Goal: Answer question/provide support

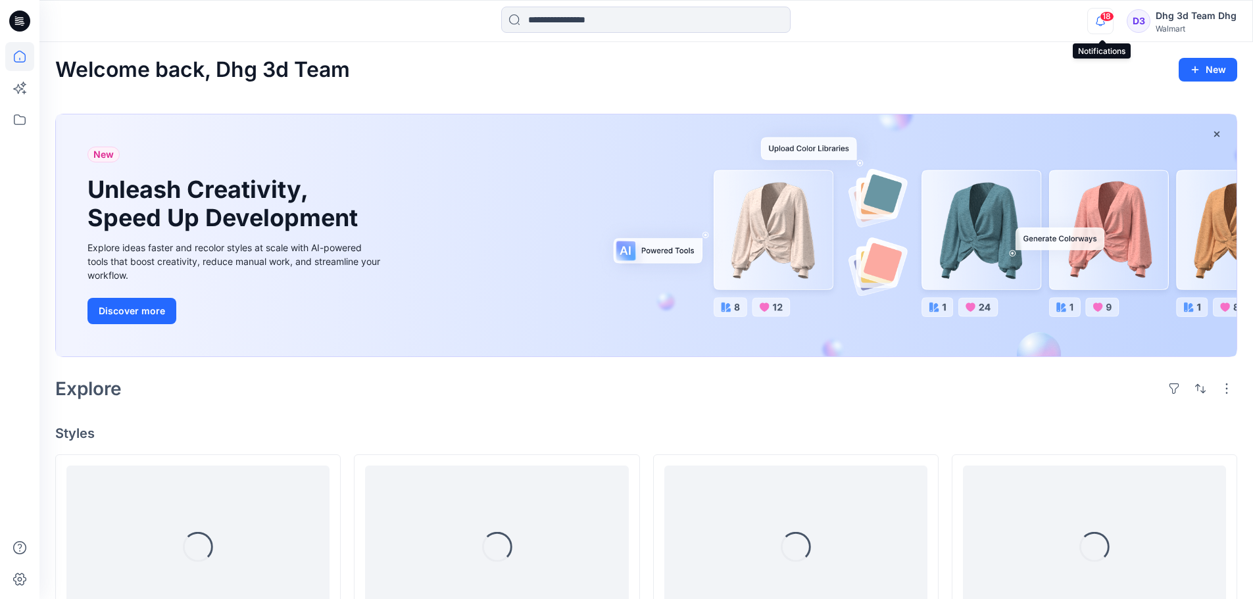
click at [1102, 25] on icon "button" at bounding box center [1100, 25] width 4 height 2
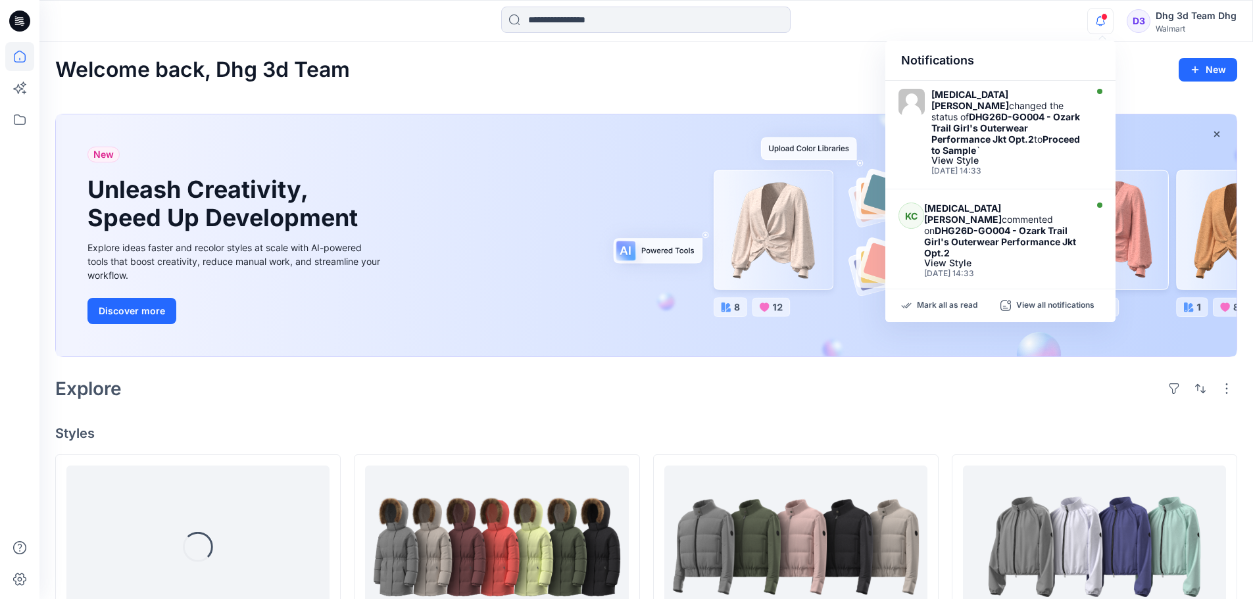
click at [1102, 25] on icon "button" at bounding box center [1100, 25] width 4 height 2
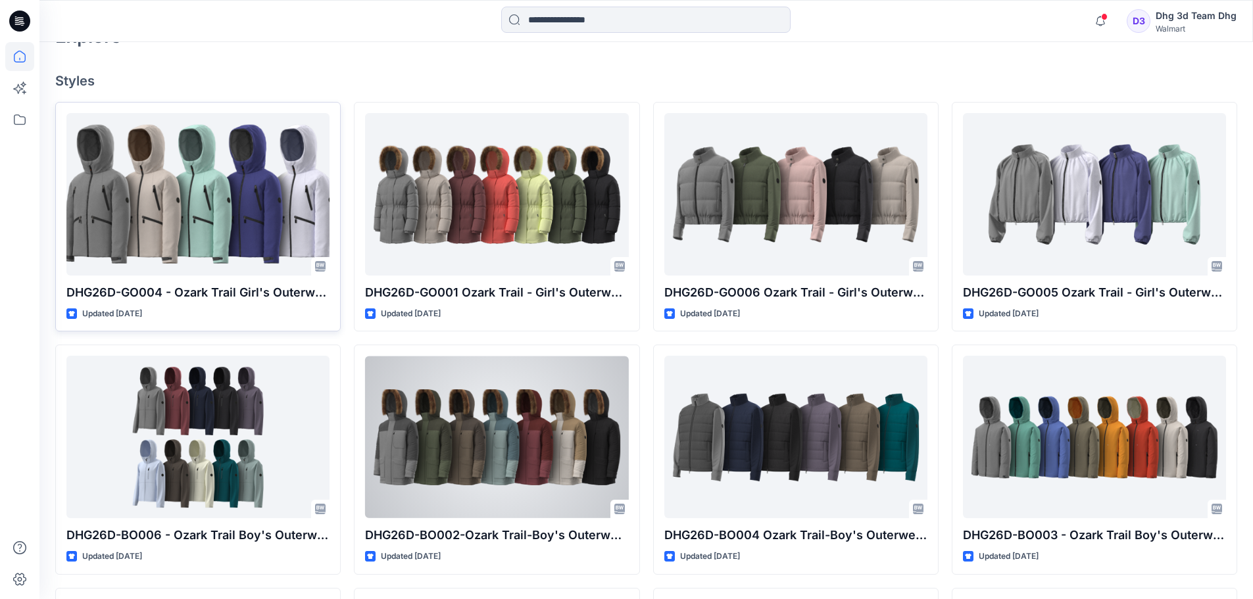
scroll to position [305, 0]
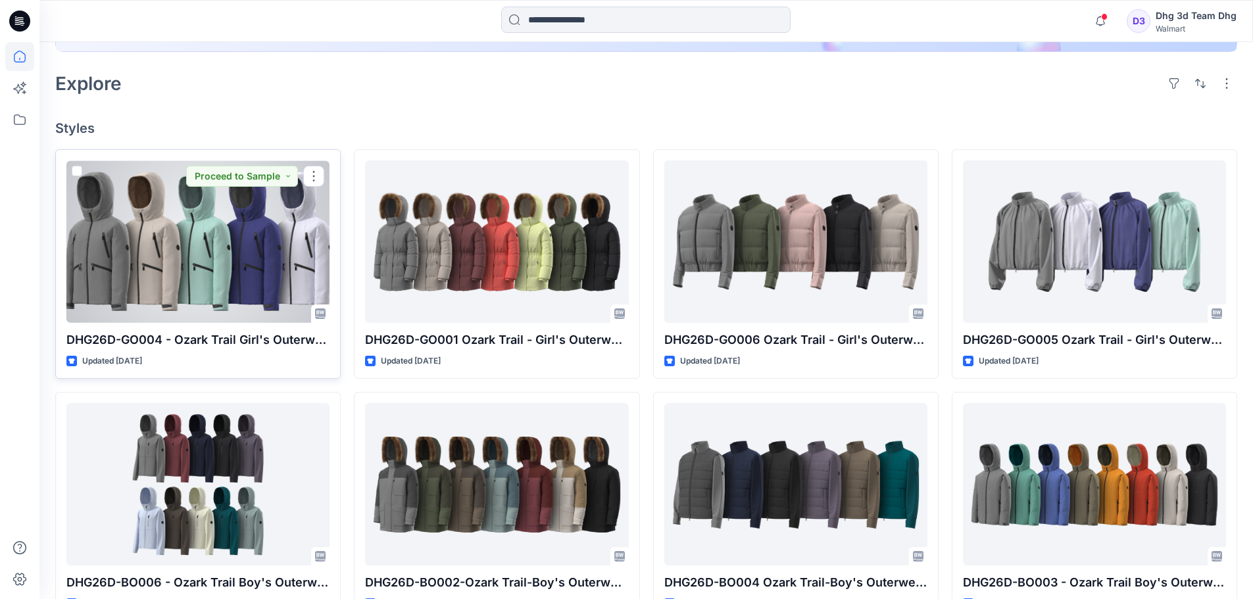
click at [193, 237] on div at bounding box center [197, 241] width 263 height 162
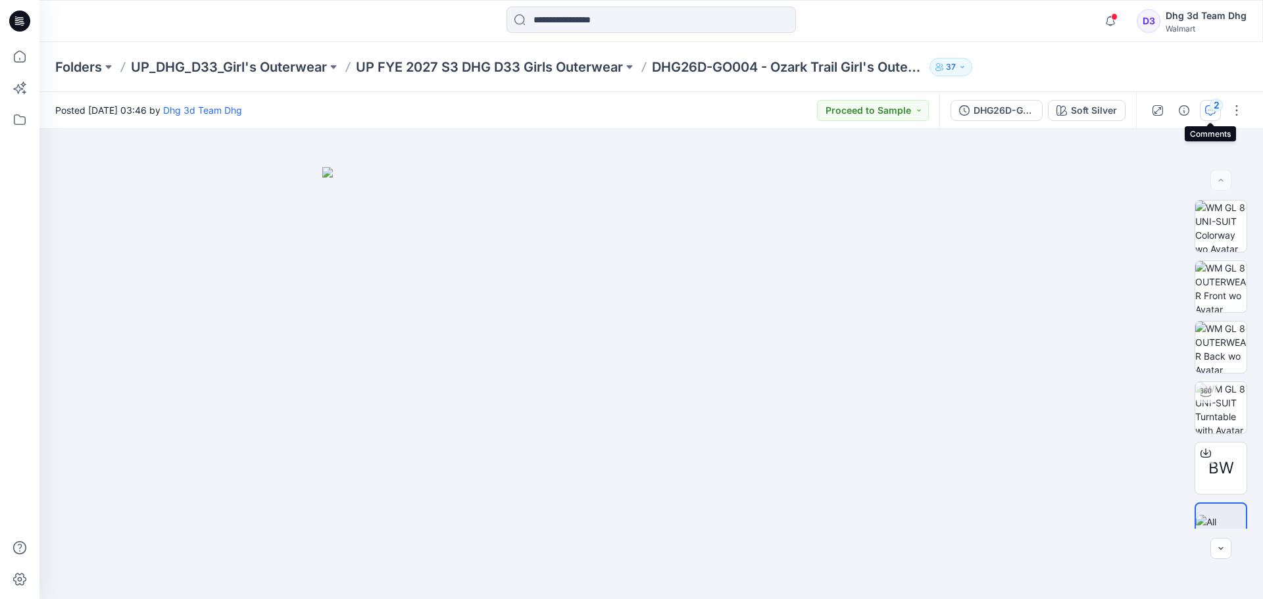
click at [1217, 107] on div "2" at bounding box center [1215, 105] width 13 height 13
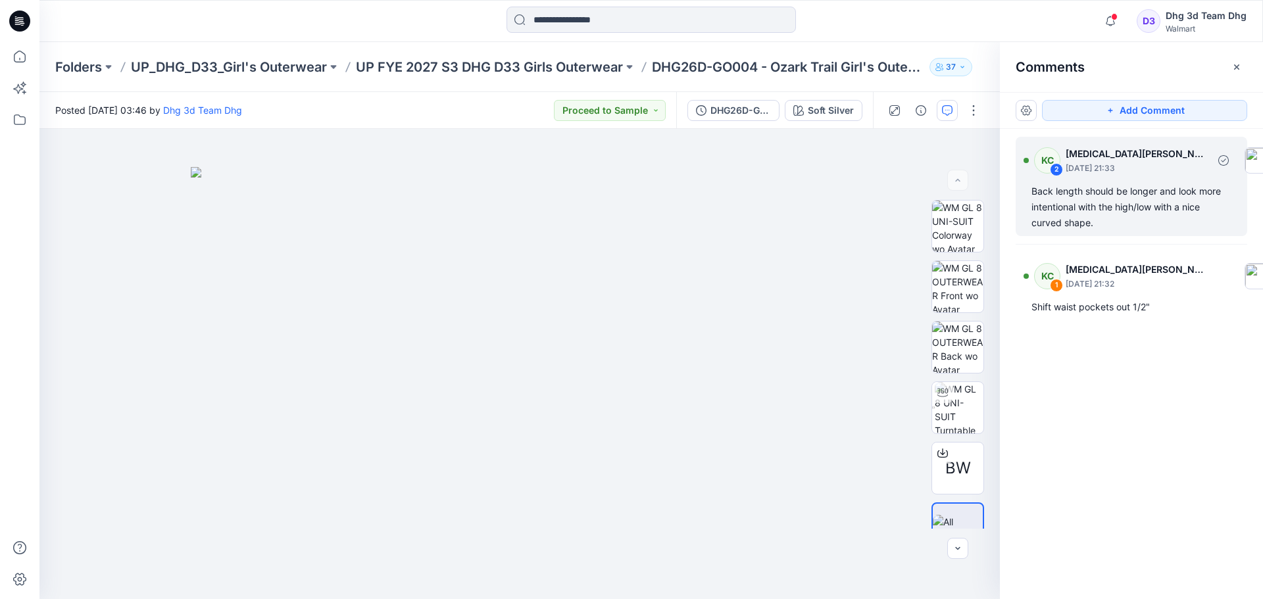
click at [1117, 197] on div "Back length should be longer and look more intentional with the high/low with a…" at bounding box center [1131, 206] width 200 height 47
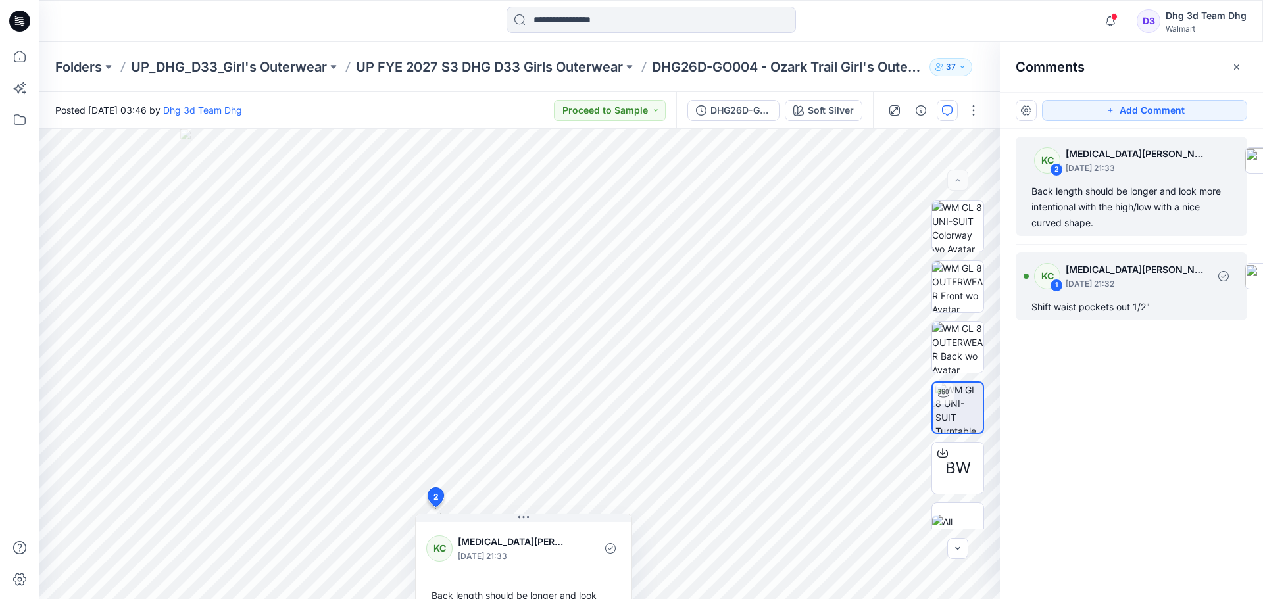
click at [1145, 304] on div "Shift waist pockets out 1/2"" at bounding box center [1131, 307] width 200 height 16
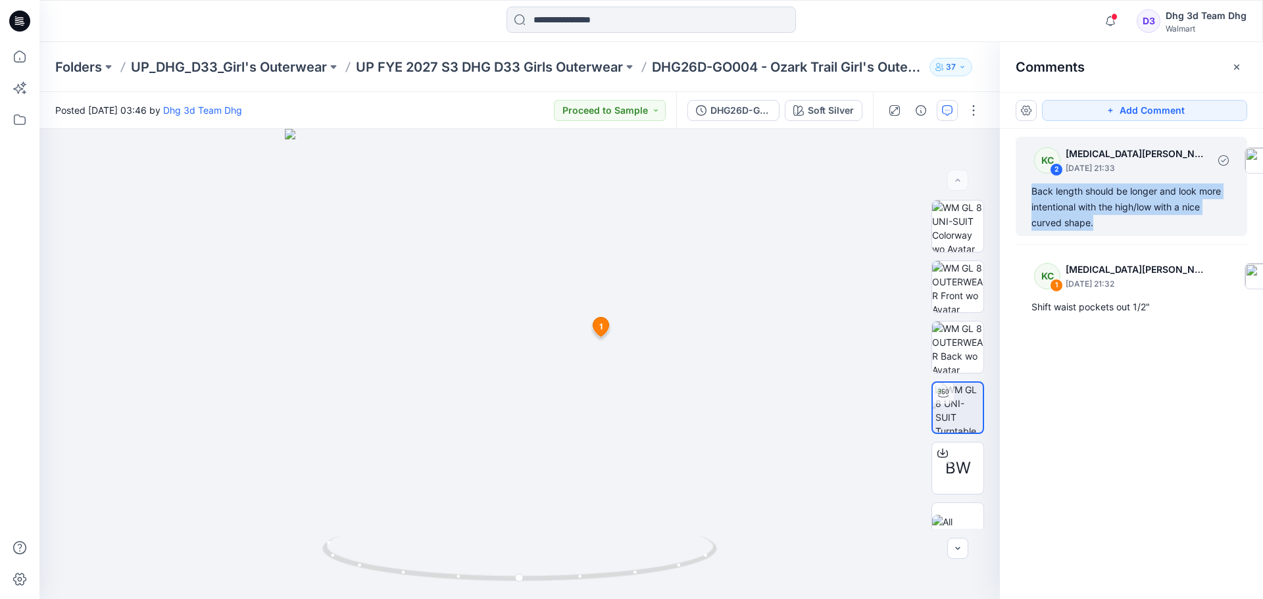
drag, startPoint x: 1098, startPoint y: 221, endPoint x: 1032, endPoint y: 194, distance: 71.1
click at [1032, 194] on div "Back length should be longer and look more intentional with the high/low with a…" at bounding box center [1131, 206] width 200 height 47
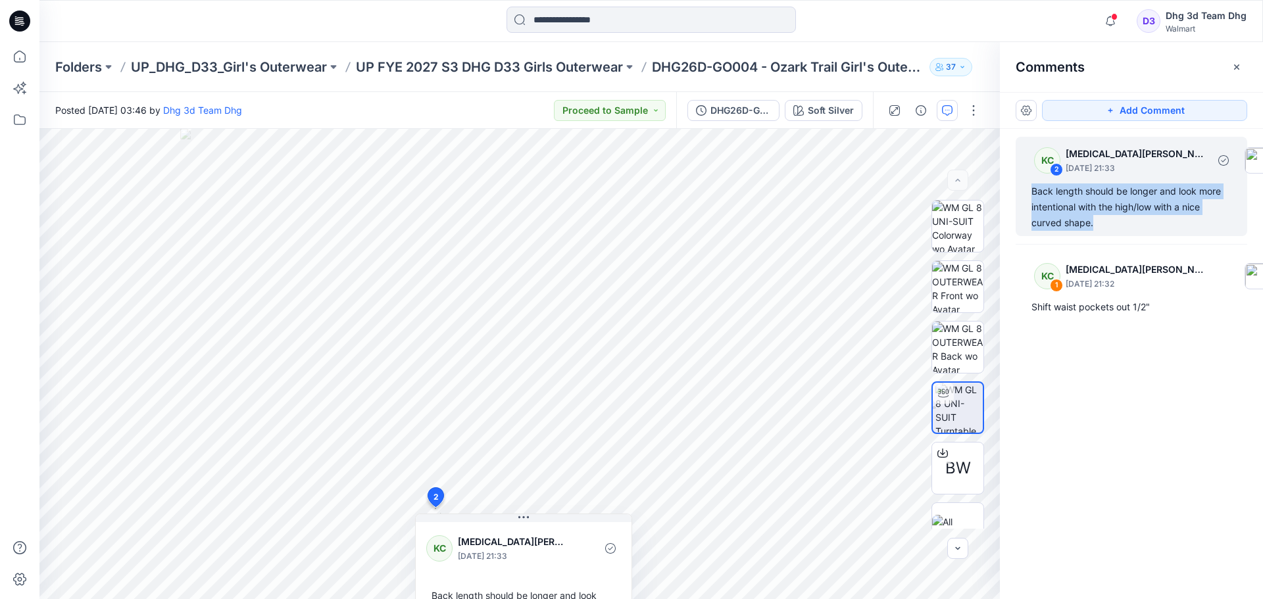
copy div "Back length should be longer and look more intentional with the high/low with a…"
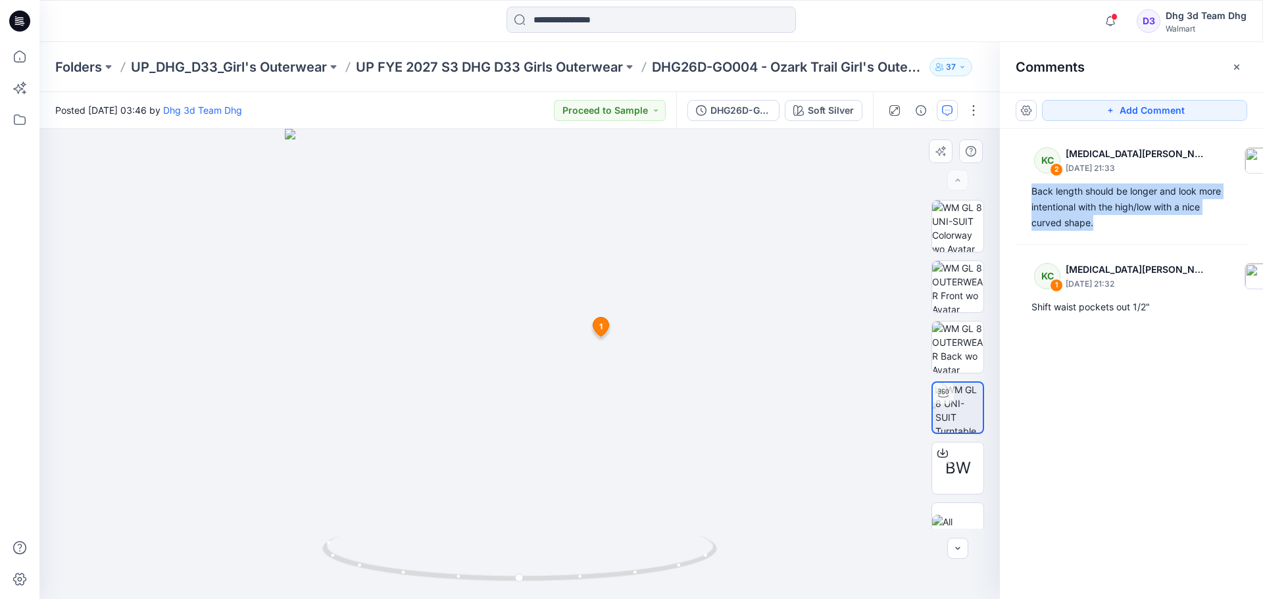
drag, startPoint x: 729, startPoint y: 383, endPoint x: 710, endPoint y: 395, distance: 22.1
click at [710, 395] on img at bounding box center [520, 364] width 470 height 470
drag, startPoint x: 626, startPoint y: 581, endPoint x: 664, endPoint y: 621, distance: 54.9
click at [664, 598] on html "Notifications [MEDICAL_DATA][PERSON_NAME] changed the status of DHG26D-GO004 - …" at bounding box center [631, 299] width 1263 height 599
click at [15, 51] on icon at bounding box center [19, 56] width 29 height 29
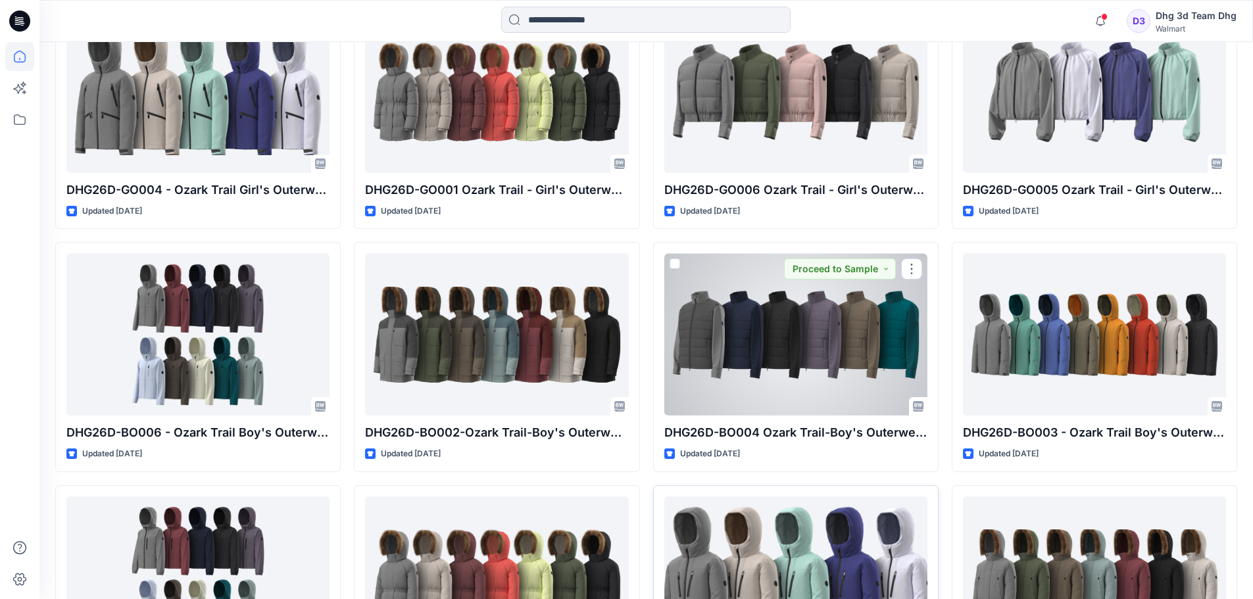
scroll to position [460, 0]
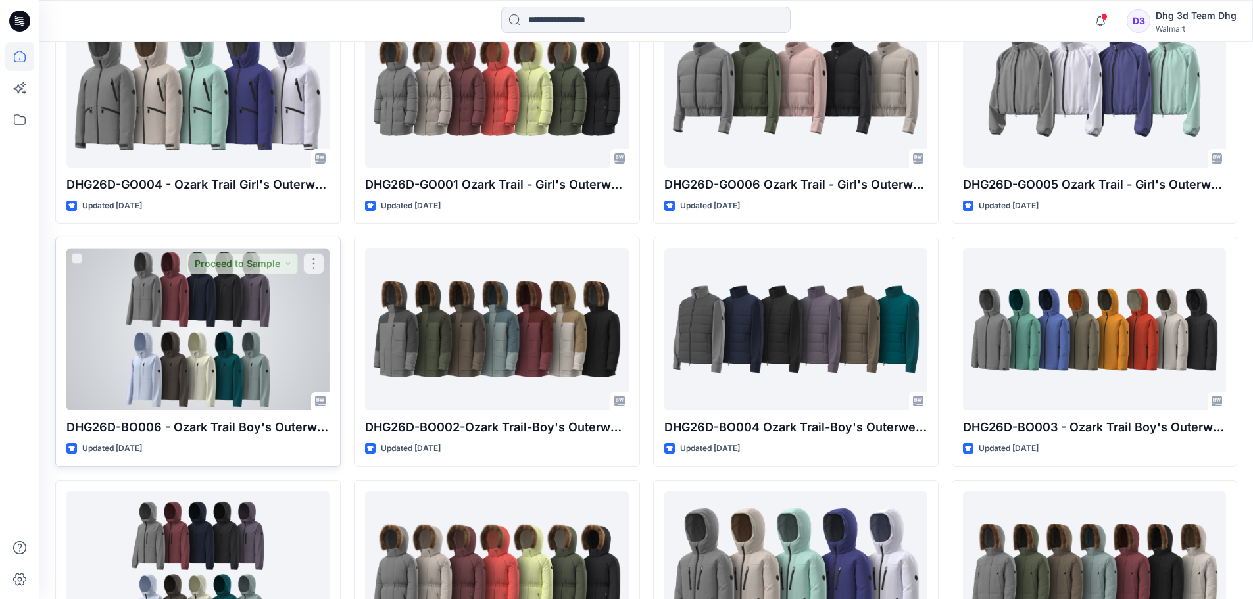
click at [219, 295] on div at bounding box center [197, 329] width 263 height 162
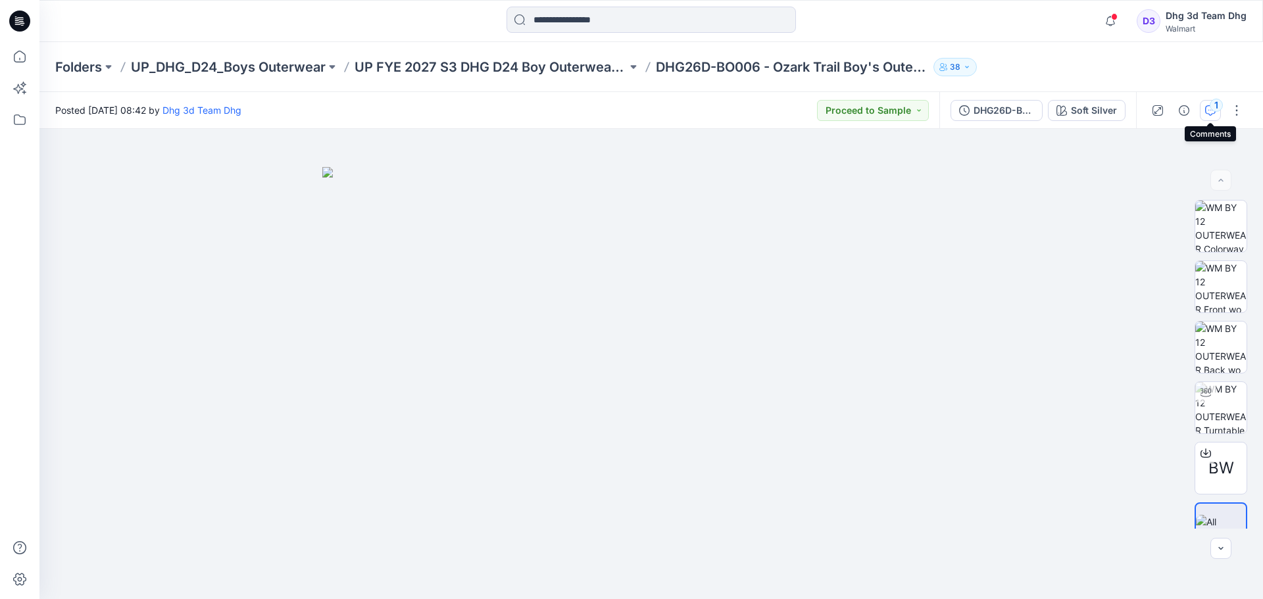
click at [1204, 116] on button "1" at bounding box center [1209, 110] width 21 height 21
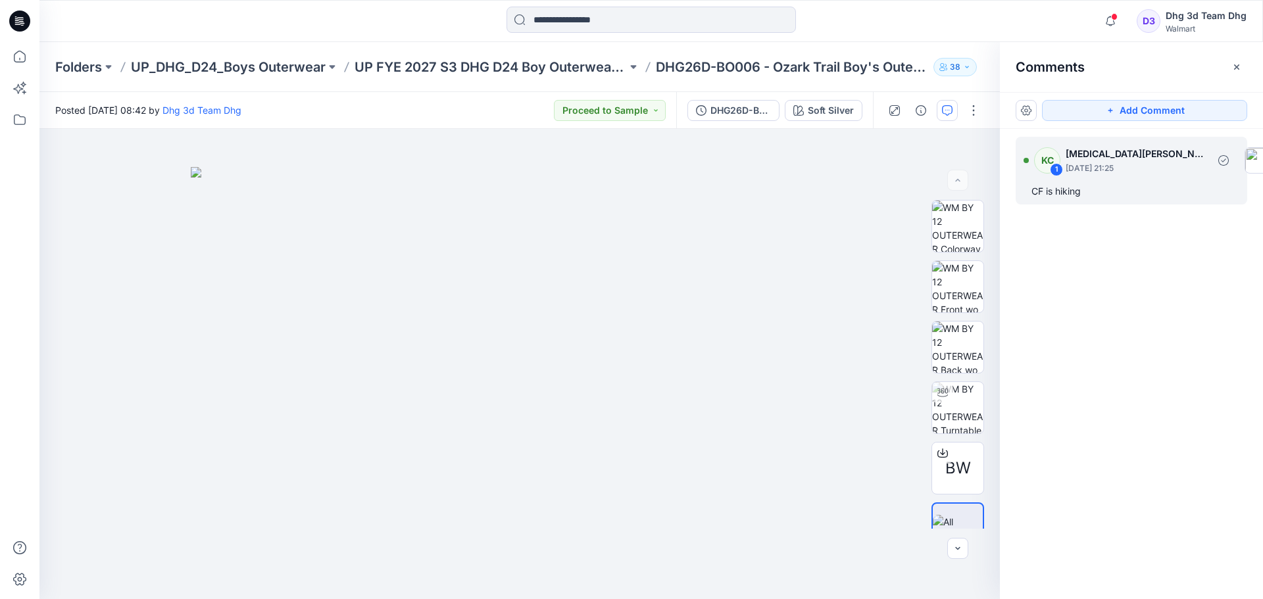
click at [1079, 193] on div "CF is hiking" at bounding box center [1131, 191] width 200 height 16
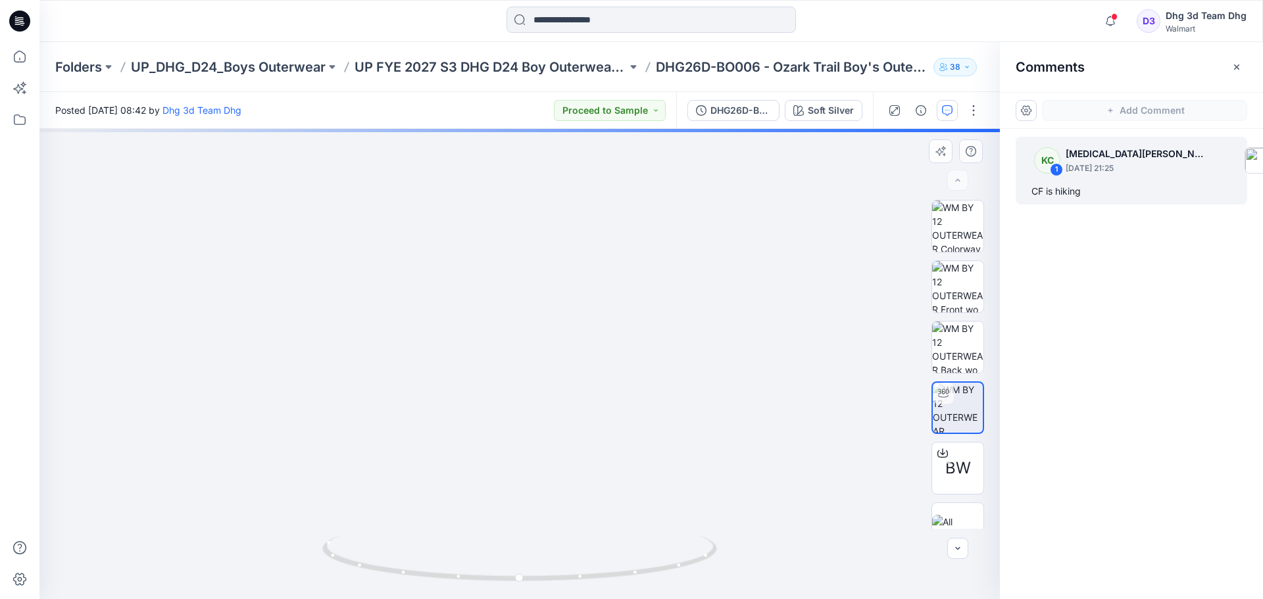
drag, startPoint x: 811, startPoint y: 528, endPoint x: 727, endPoint y: 466, distance: 104.4
click at [775, 481] on div "Soft Silver Loading... Material Properties Loading..." at bounding box center [519, 364] width 960 height 470
drag, startPoint x: 628, startPoint y: 408, endPoint x: 637, endPoint y: 387, distance: 22.7
click at [637, 387] on div "Soft Silver Loading... Material Properties Loading..." at bounding box center [519, 364] width 960 height 470
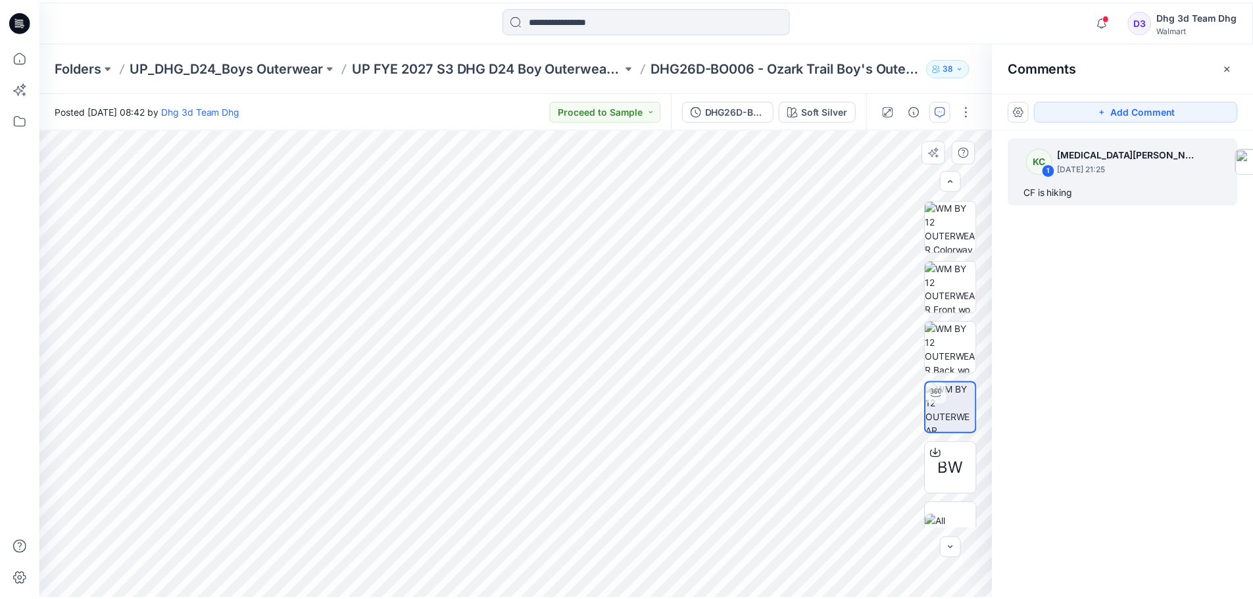
scroll to position [26, 0]
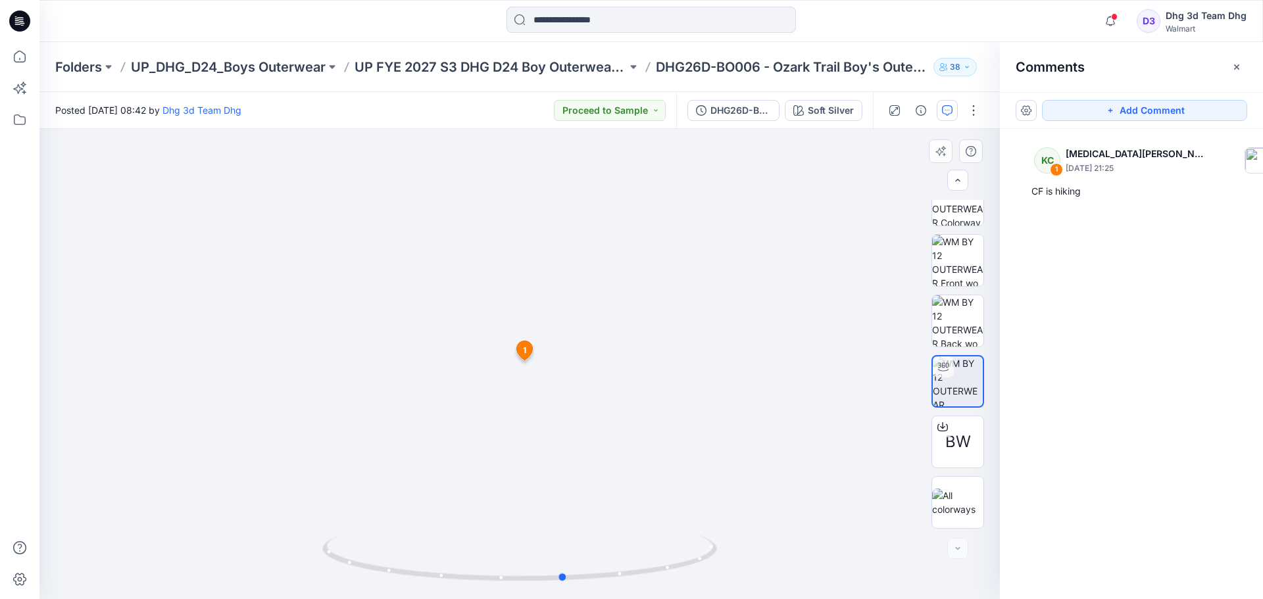
drag, startPoint x: 681, startPoint y: 572, endPoint x: 726, endPoint y: 573, distance: 44.7
click at [726, 573] on div at bounding box center [519, 364] width 960 height 470
click at [63, 59] on p "Folders" at bounding box center [78, 67] width 47 height 18
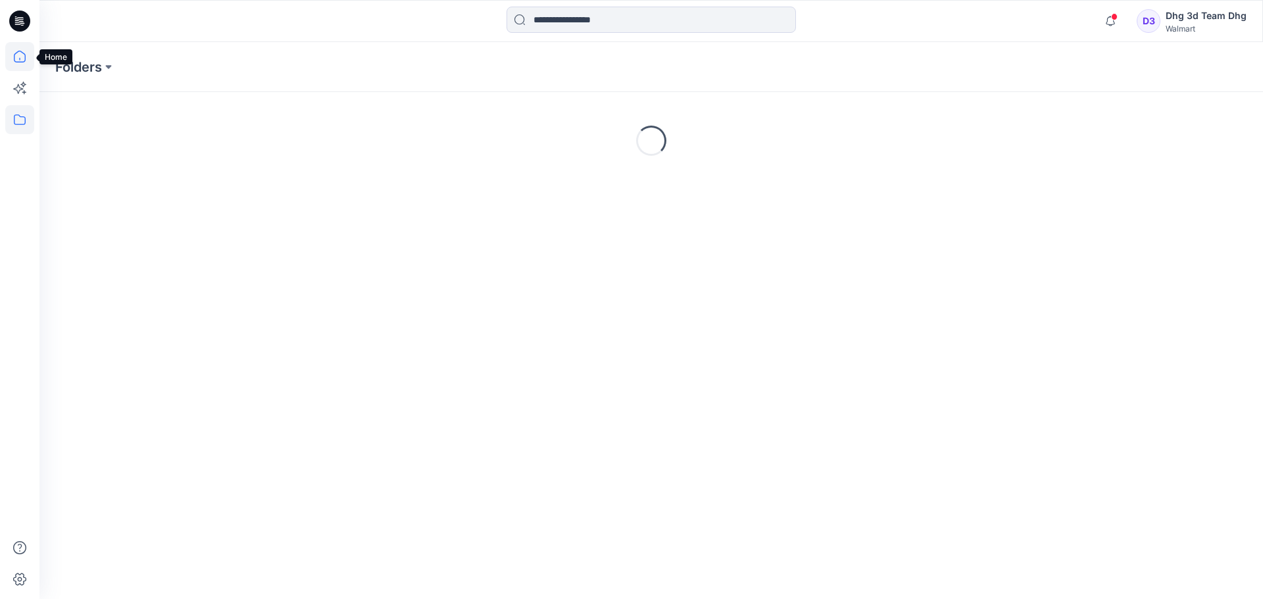
click at [11, 50] on icon at bounding box center [19, 56] width 29 height 29
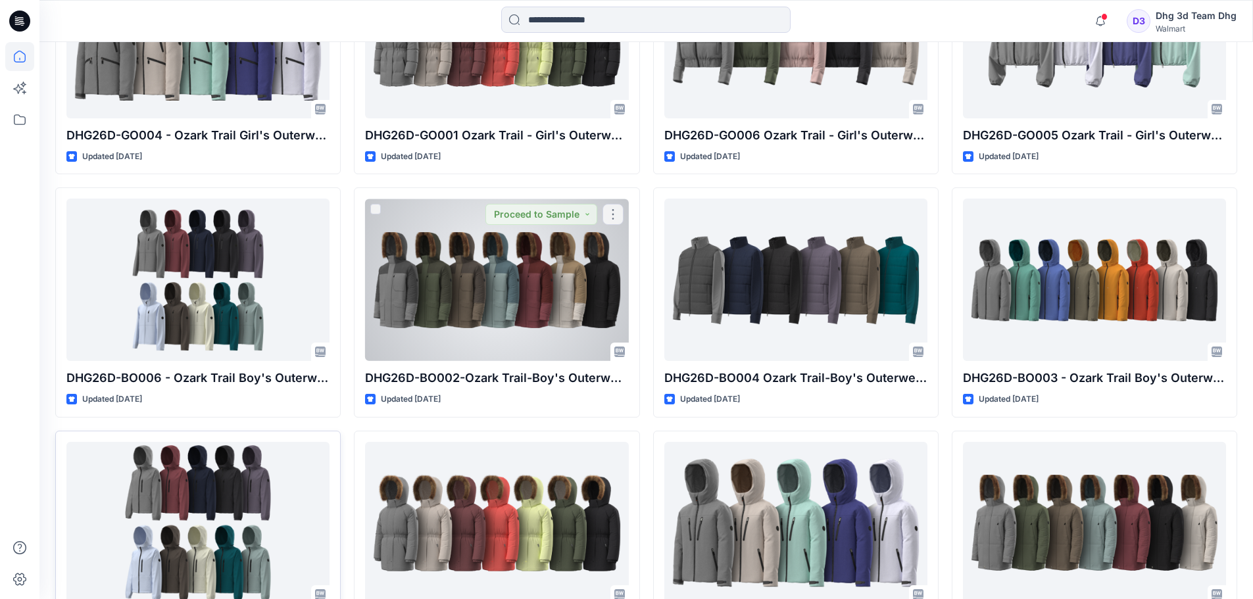
scroll to position [526, 0]
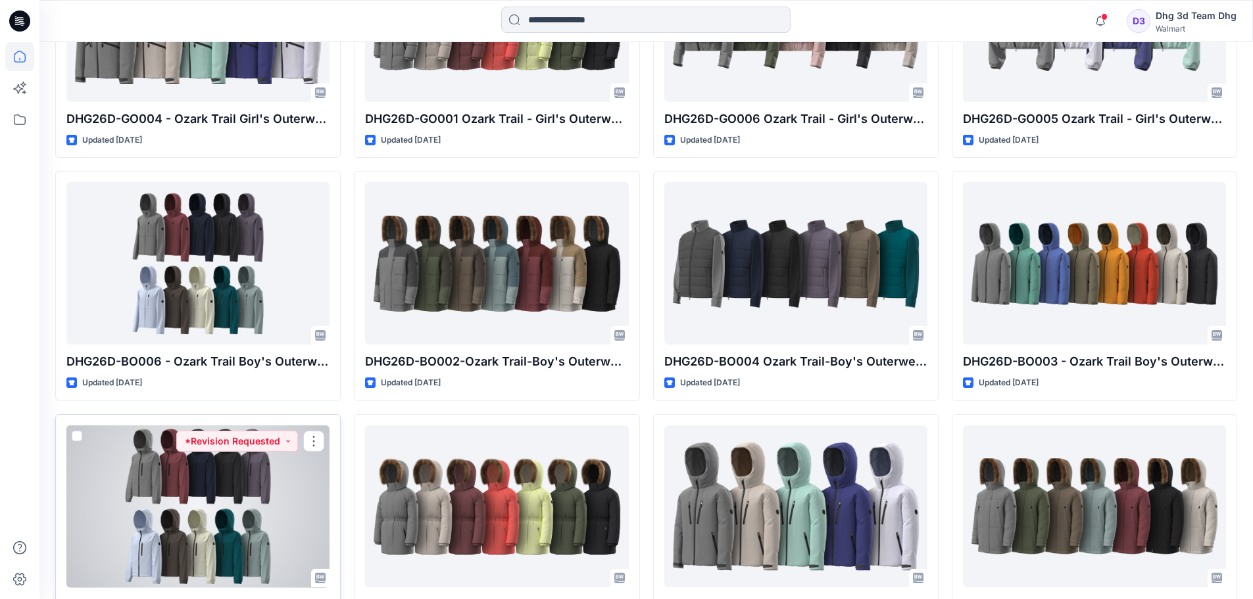
click at [251, 497] on div at bounding box center [197, 506] width 263 height 162
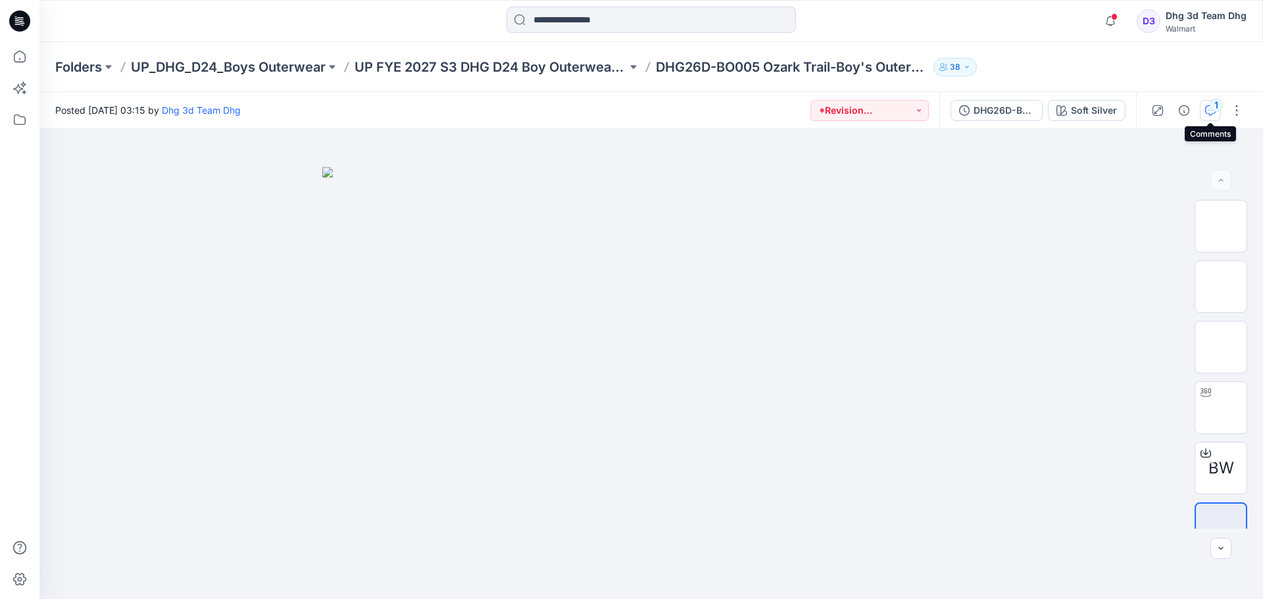
click at [1211, 109] on div "1" at bounding box center [1215, 105] width 13 height 13
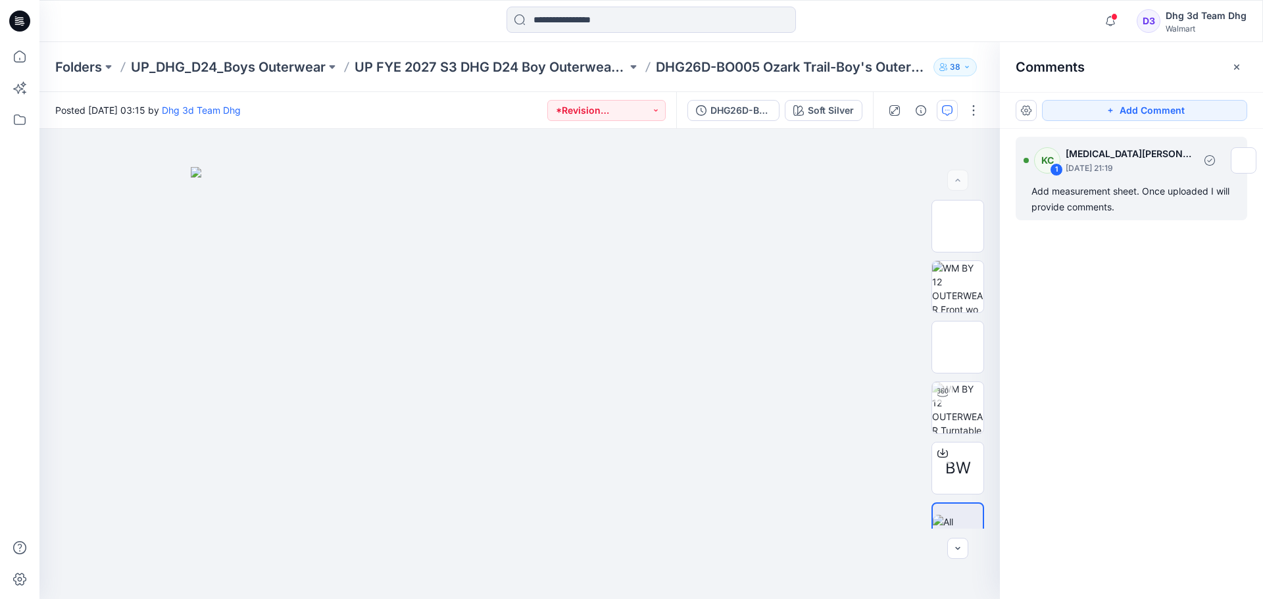
click at [1127, 208] on div "Add measurement sheet. Once uploaded I will provide comments." at bounding box center [1131, 199] width 200 height 32
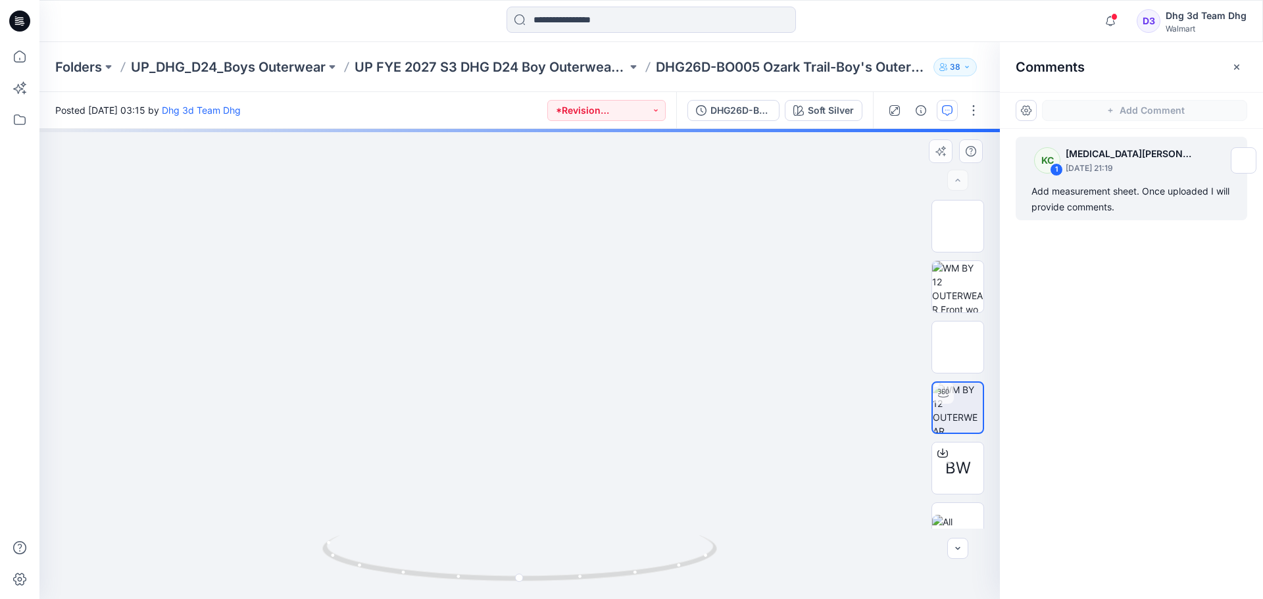
drag, startPoint x: 591, startPoint y: 467, endPoint x: 654, endPoint y: 444, distance: 67.2
click at [654, 444] on div "Soft Silver Loading... Material Properties Loading..." at bounding box center [519, 364] width 960 height 470
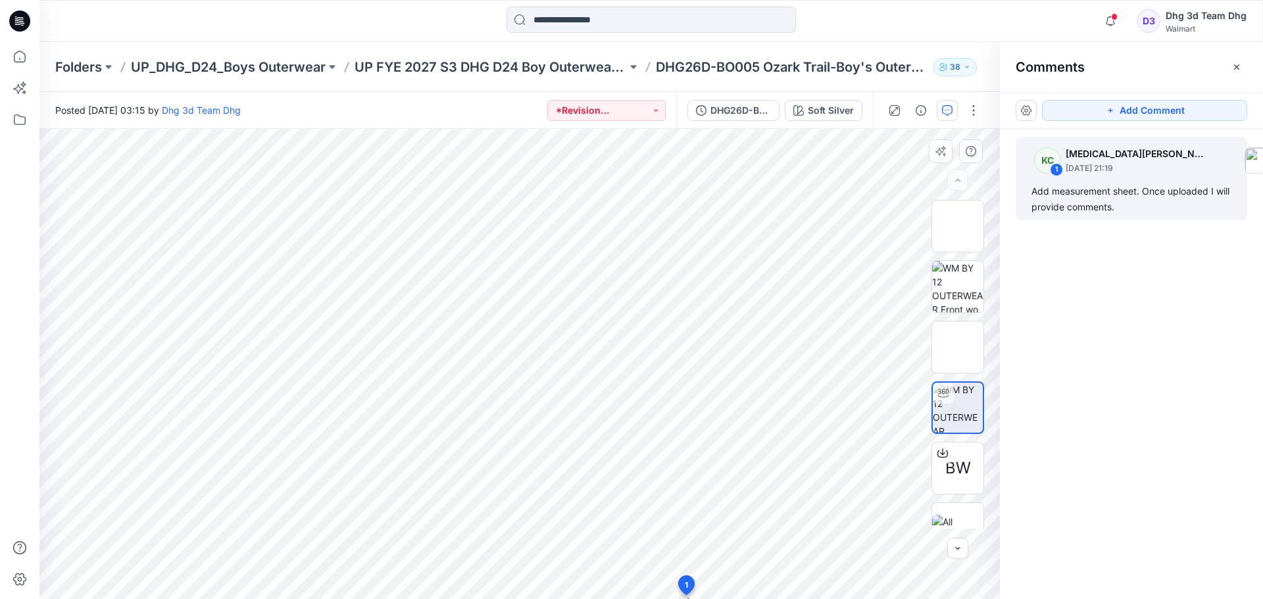
click at [549, 568] on div "BW Soft Silver Loading... Material Properties Loading... 3 1 Add measurement sh…" at bounding box center [519, 364] width 960 height 470
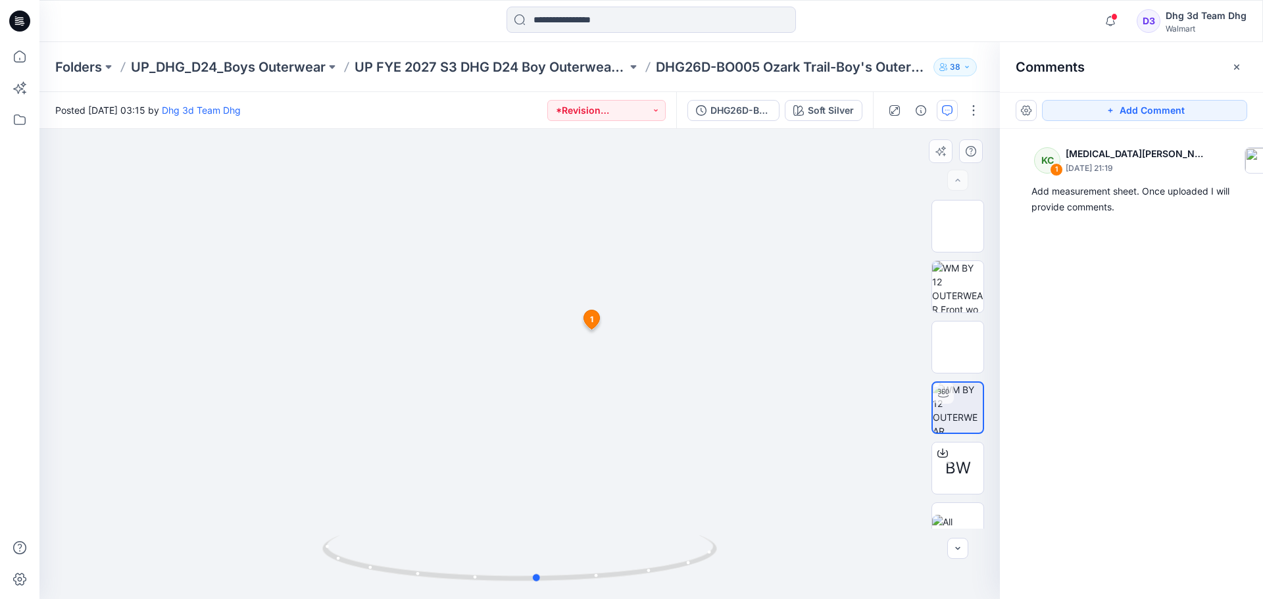
drag, startPoint x: 671, startPoint y: 565, endPoint x: 689, endPoint y: 592, distance: 32.3
click at [689, 592] on div at bounding box center [519, 364] width 960 height 470
click at [19, 59] on icon at bounding box center [19, 56] width 29 height 29
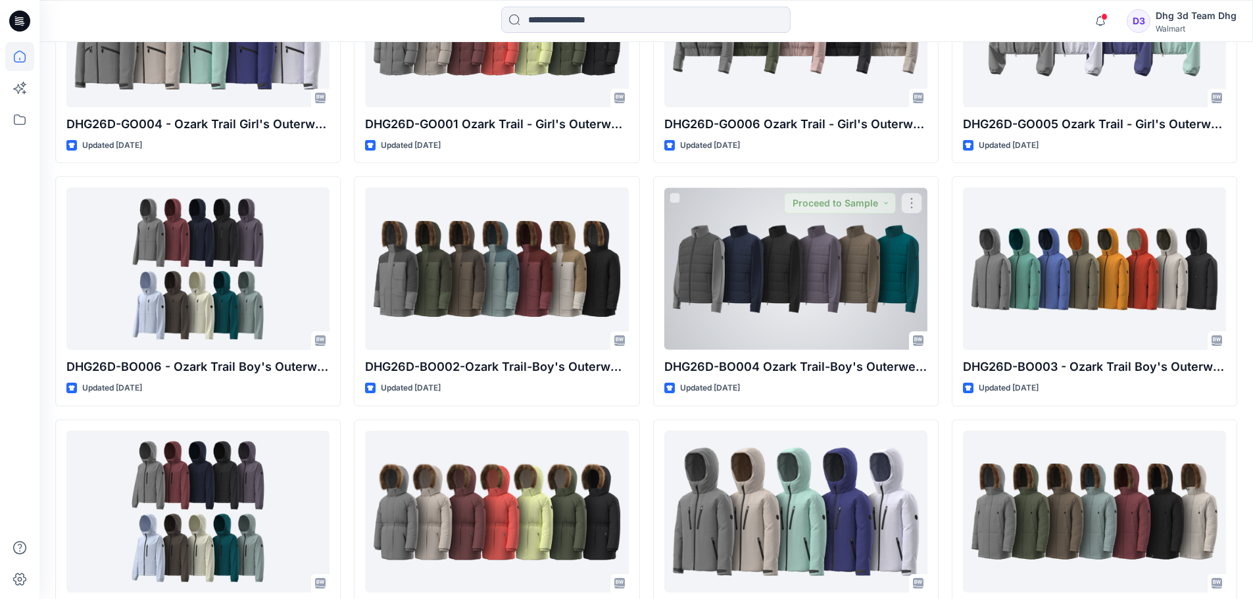
scroll to position [526, 0]
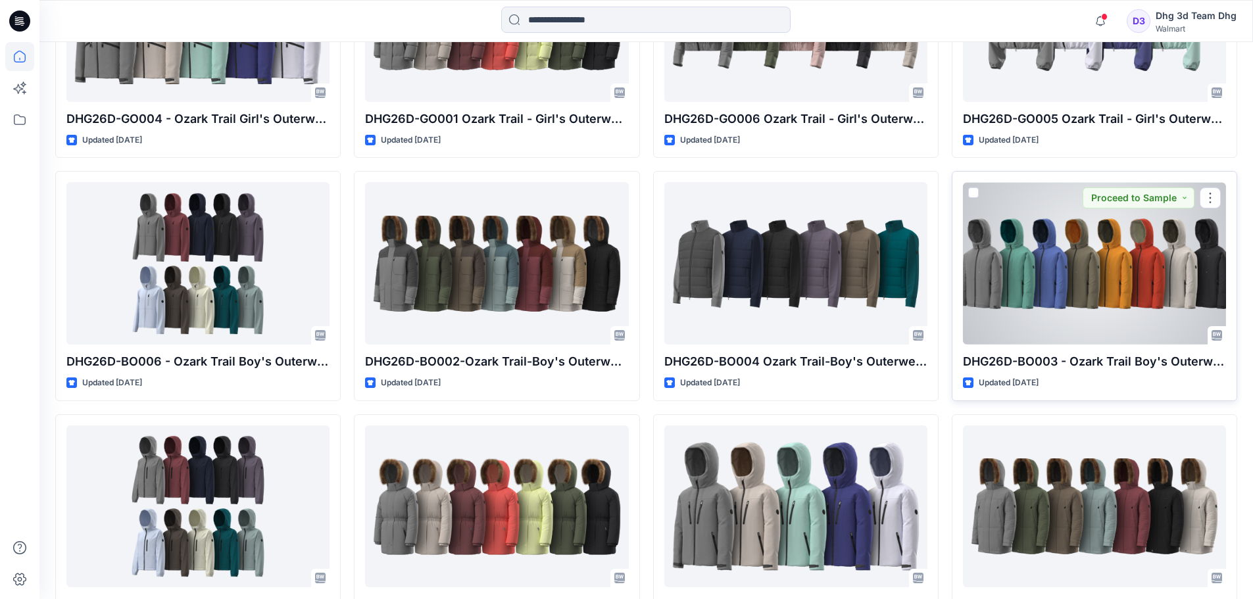
click at [1036, 275] on div at bounding box center [1094, 263] width 263 height 162
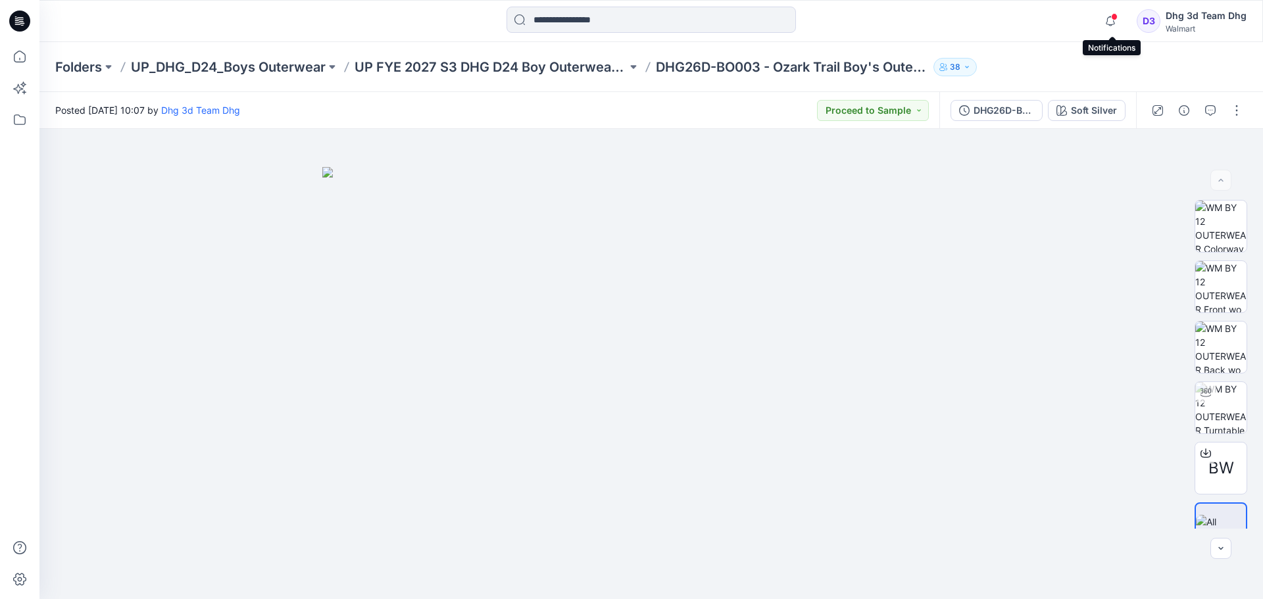
click at [1115, 18] on span at bounding box center [1114, 16] width 7 height 7
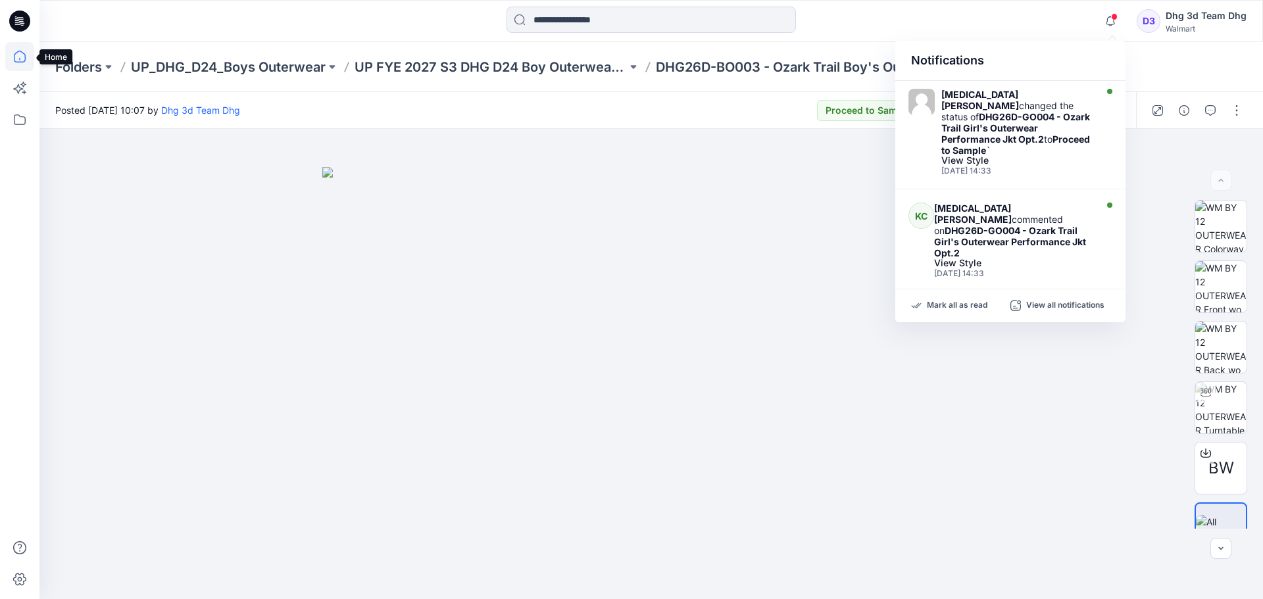
click at [16, 51] on icon at bounding box center [19, 56] width 29 height 29
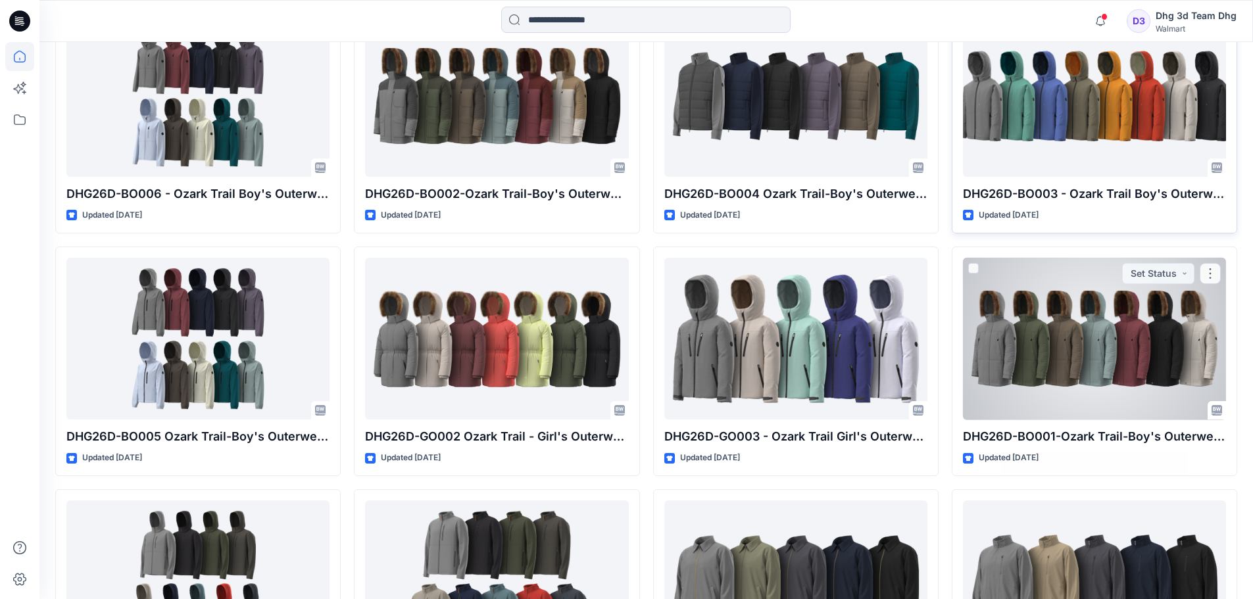
scroll to position [592, 0]
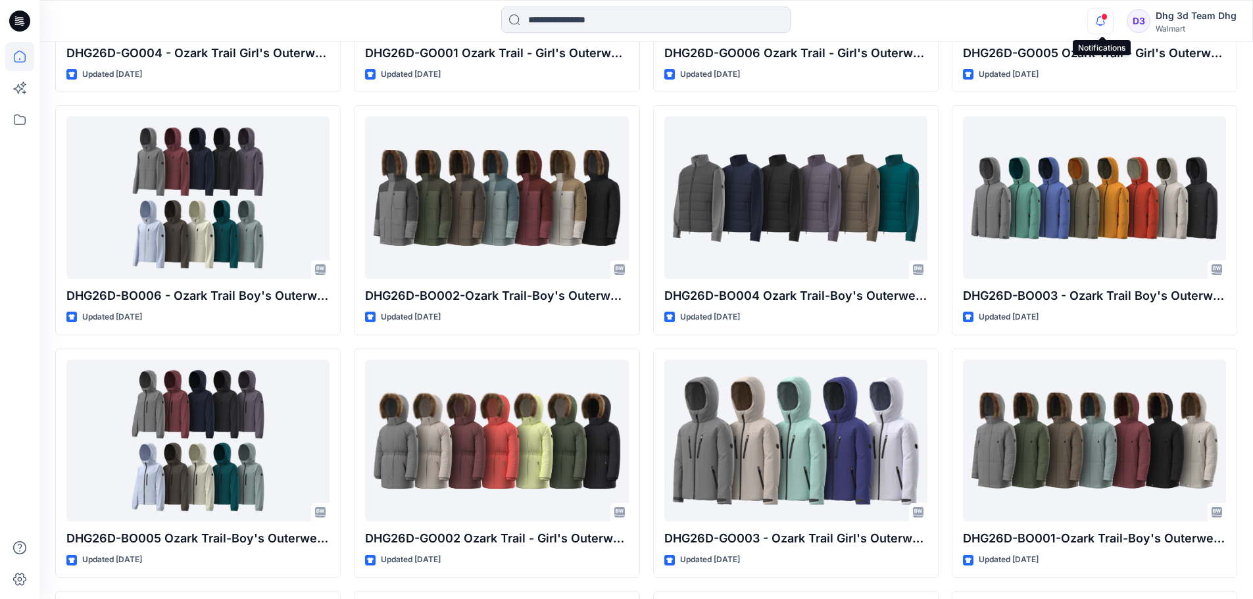
click at [1103, 22] on icon "button" at bounding box center [1100, 21] width 25 height 26
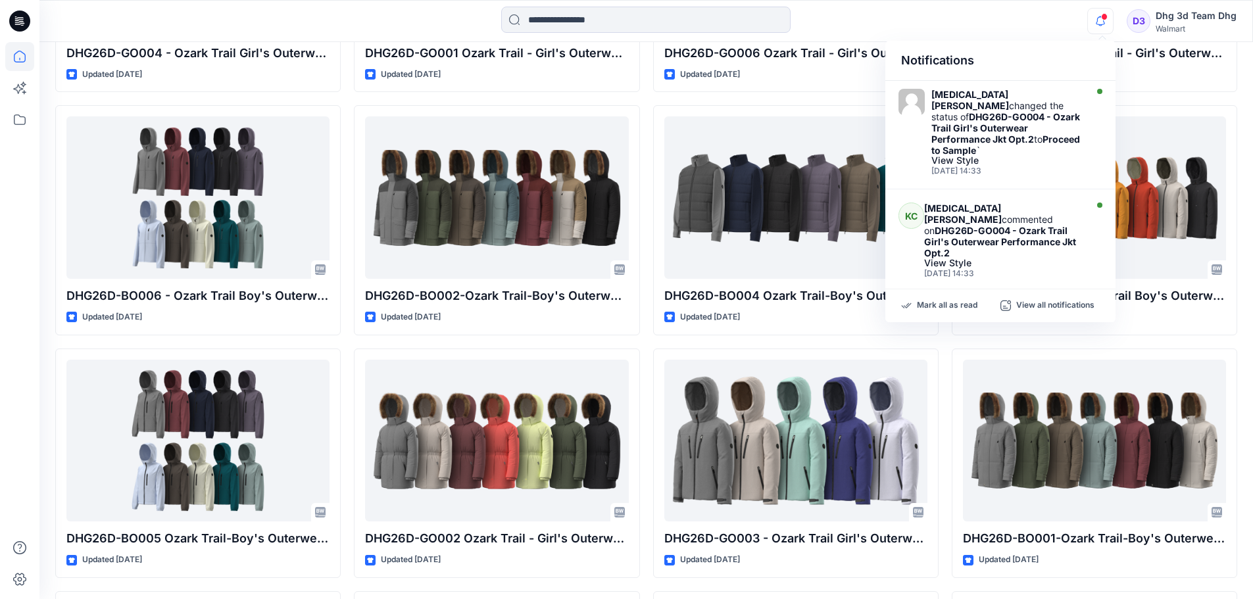
click at [1103, 22] on icon "button" at bounding box center [1100, 21] width 25 height 26
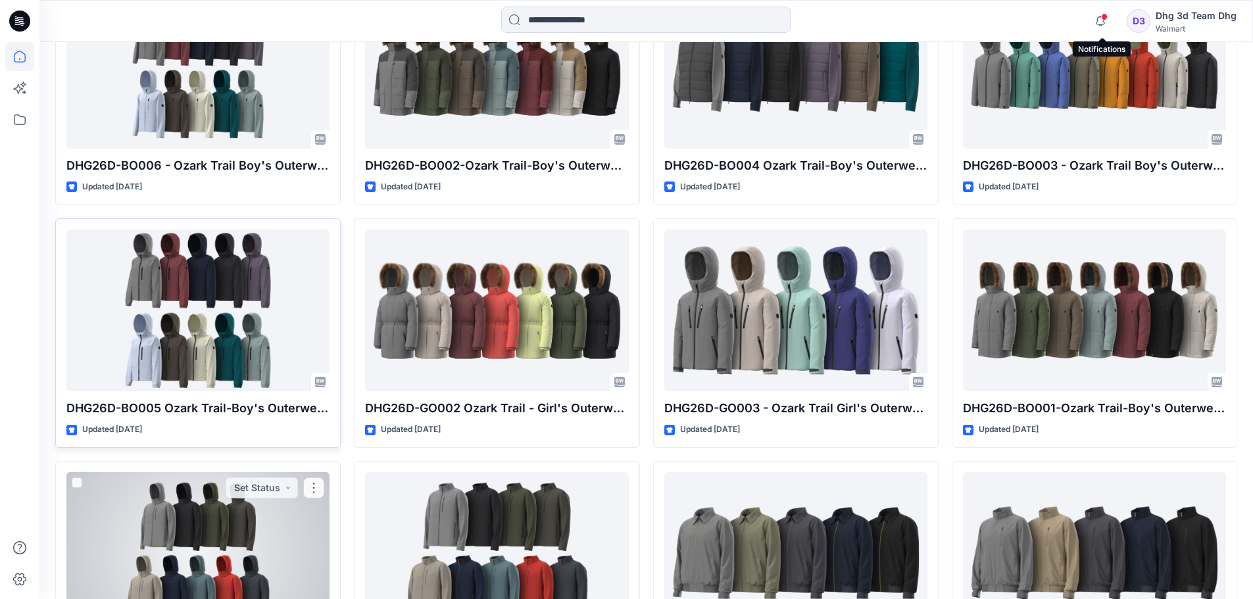
scroll to position [723, 0]
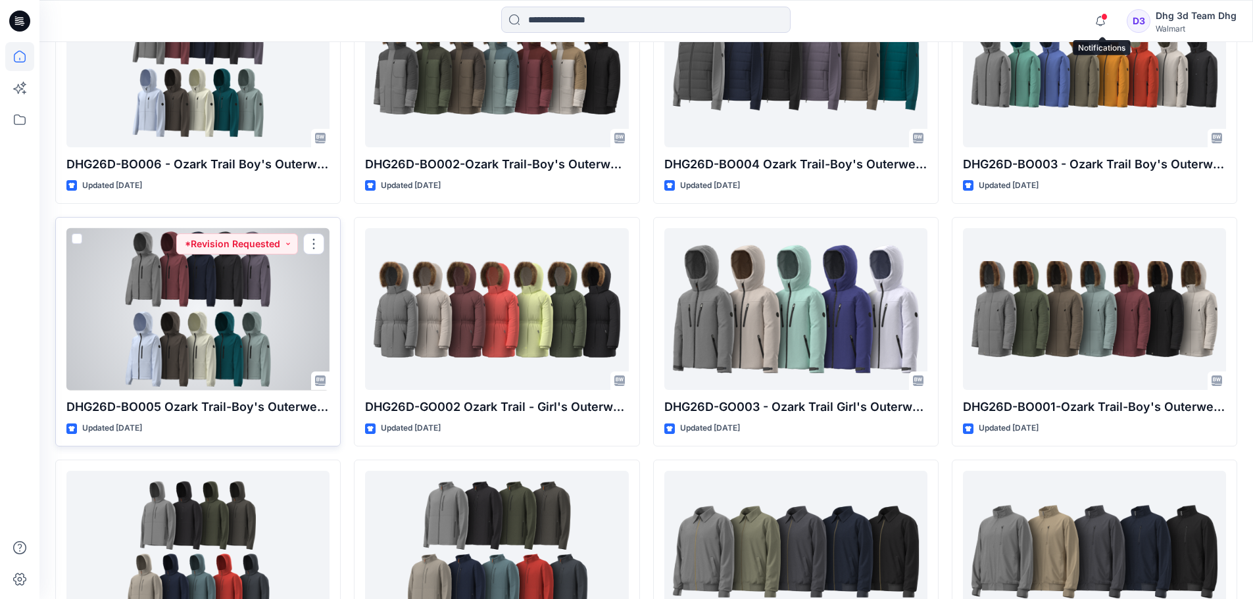
click at [215, 387] on div at bounding box center [197, 309] width 263 height 162
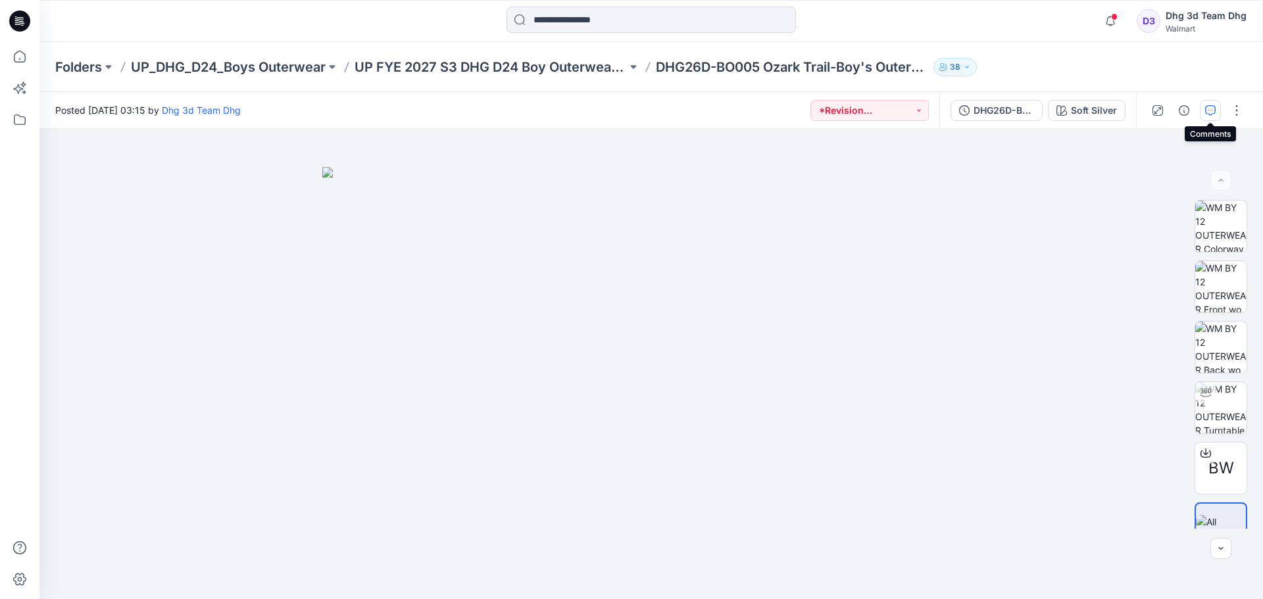
click at [1207, 107] on icon "button" at bounding box center [1210, 110] width 11 height 11
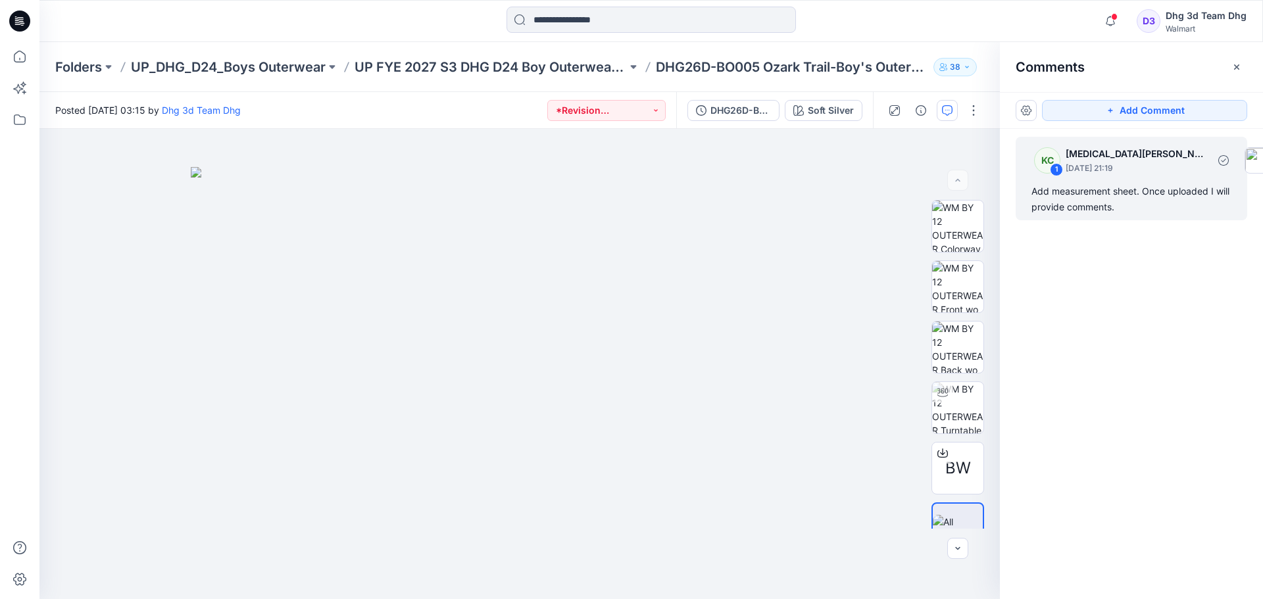
click at [1173, 207] on div "Add measurement sheet. Once uploaded I will provide comments." at bounding box center [1131, 199] width 200 height 32
drag, startPoint x: 1173, startPoint y: 207, endPoint x: 1201, endPoint y: 249, distance: 49.8
click at [1201, 249] on div "KC 1 [MEDICAL_DATA][PERSON_NAME] [DATE] 21:19 Add measurement sheet. Once uploa…" at bounding box center [1131, 340] width 263 height 422
click at [1146, 195] on div "Add measurement sheet. Once uploaded I will provide comments." at bounding box center [1131, 199] width 200 height 32
click at [1237, 66] on icon "button" at bounding box center [1236, 66] width 5 height 5
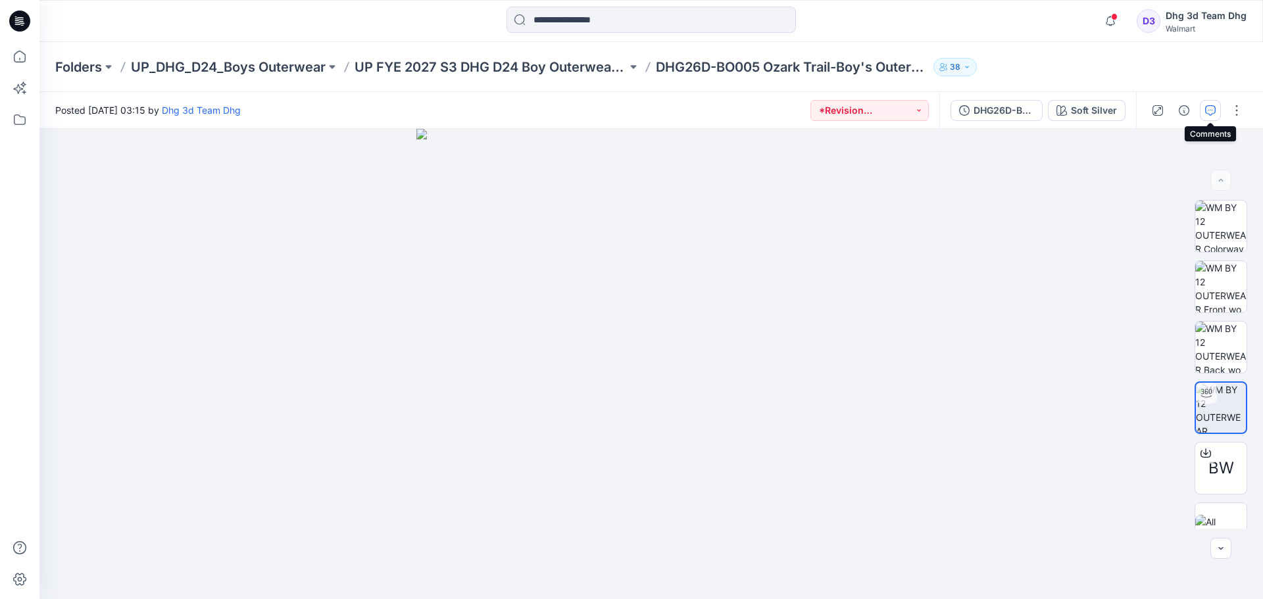
click at [1205, 101] on button "button" at bounding box center [1209, 110] width 21 height 21
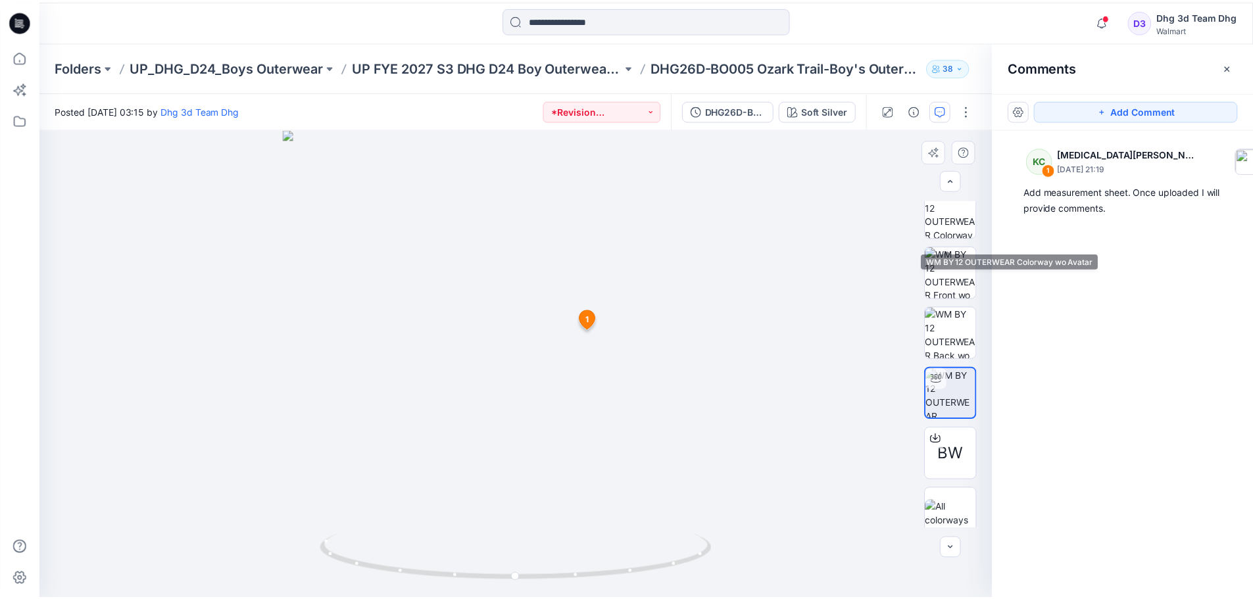
scroll to position [26, 0]
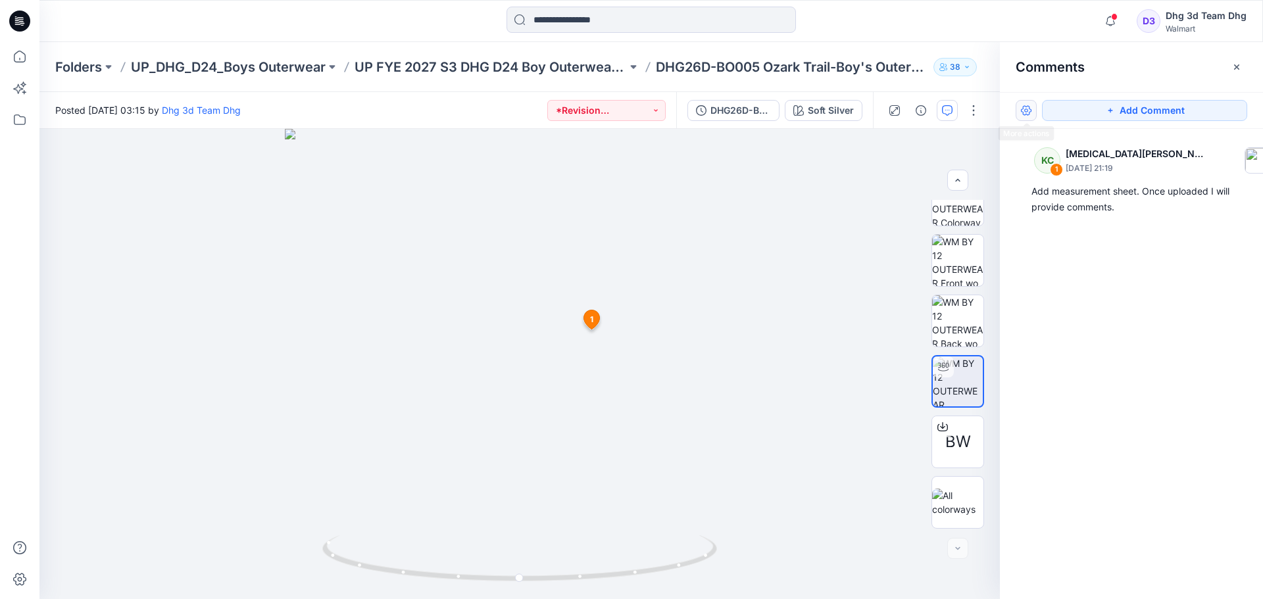
click at [1027, 117] on button "button" at bounding box center [1025, 110] width 21 height 21
click at [1150, 426] on div "KC 1 [MEDICAL_DATA][PERSON_NAME] [DATE] 21:19 Add measurement sheet. Once uploa…" at bounding box center [1131, 340] width 263 height 422
click at [10, 53] on icon at bounding box center [19, 56] width 29 height 29
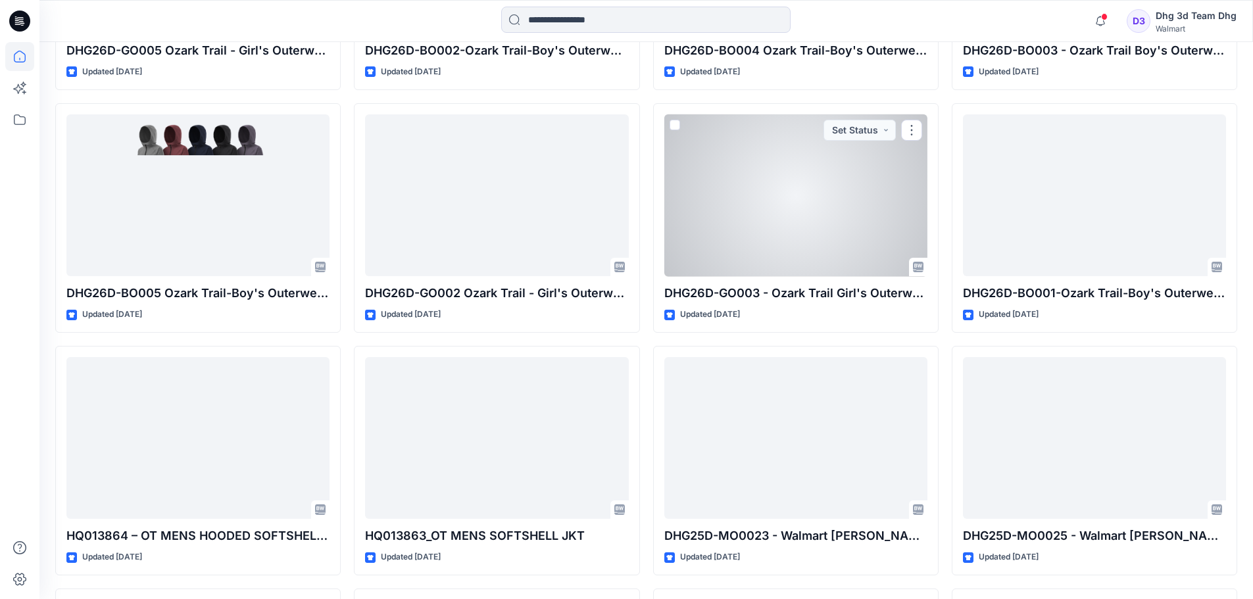
scroll to position [855, 0]
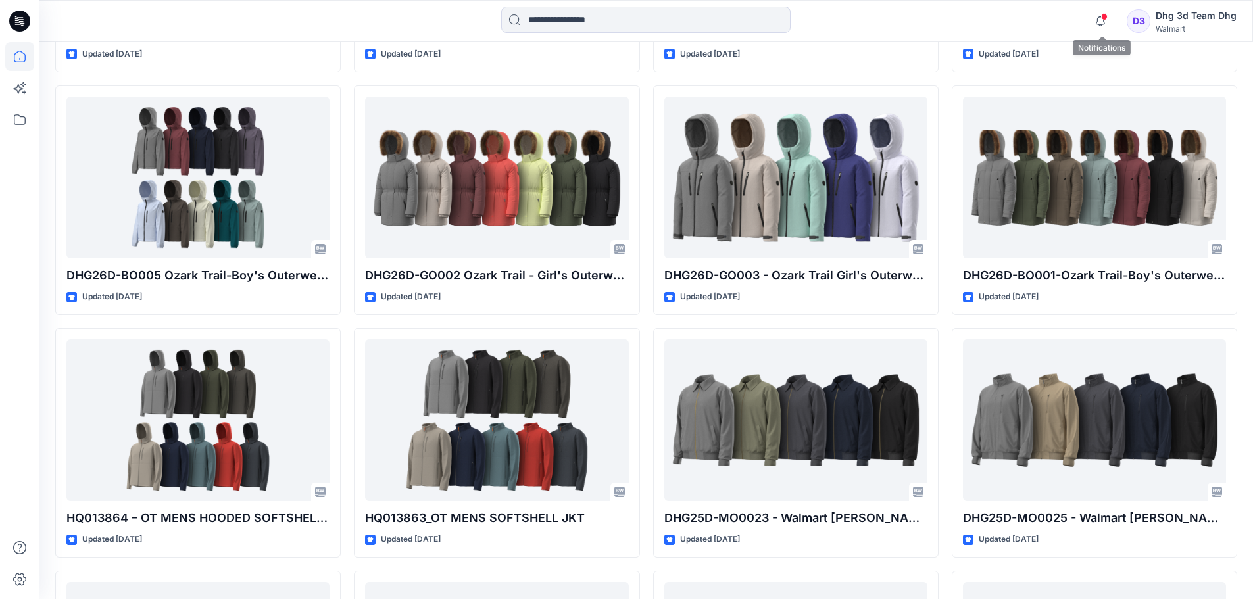
click at [1105, 18] on span at bounding box center [1104, 16] width 7 height 7
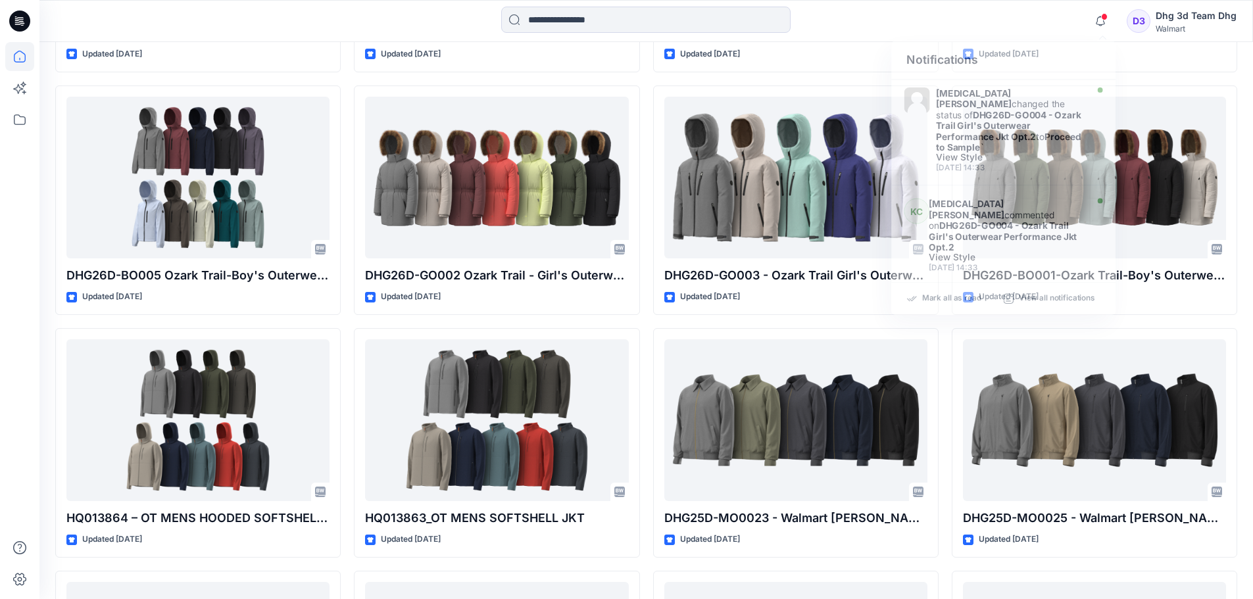
click at [1008, 20] on div "Notifications [MEDICAL_DATA][PERSON_NAME] changed the status of DHG26D-GO004 - …" at bounding box center [645, 21] width 1213 height 29
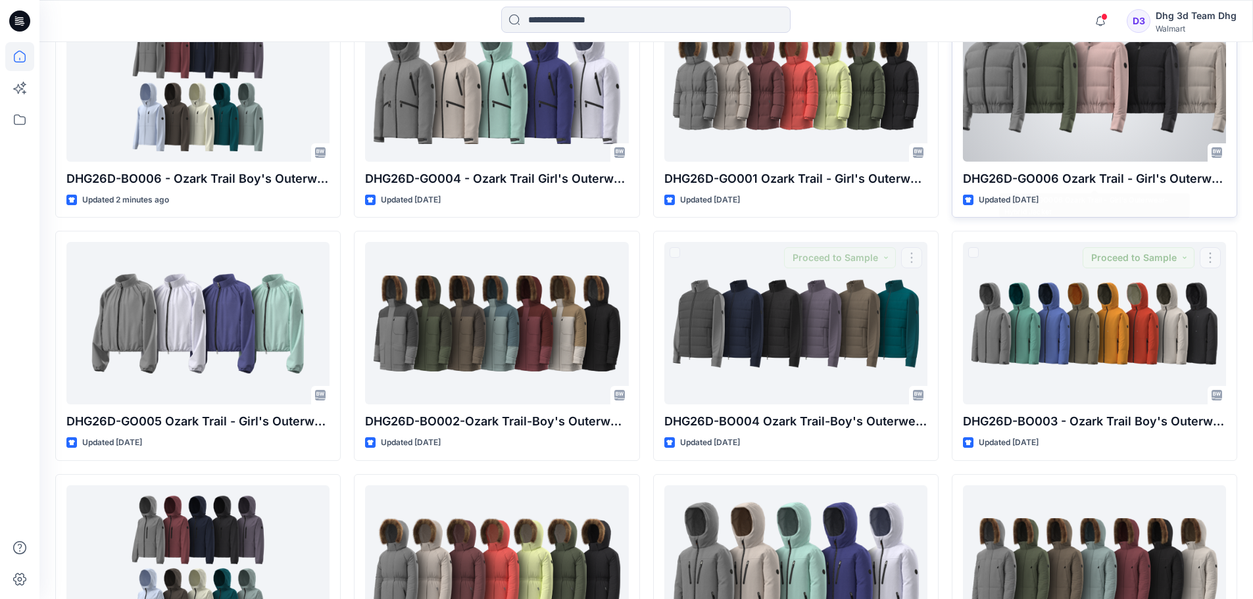
scroll to position [460, 0]
